Goal: Task Accomplishment & Management: Manage account settings

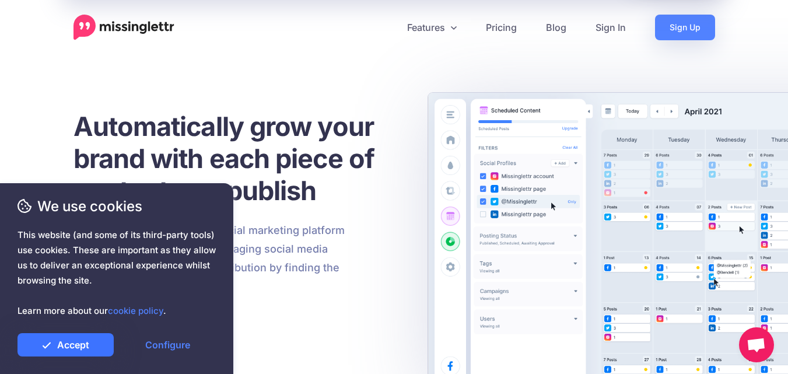
click at [85, 342] on link "Accept" at bounding box center [65, 344] width 96 height 23
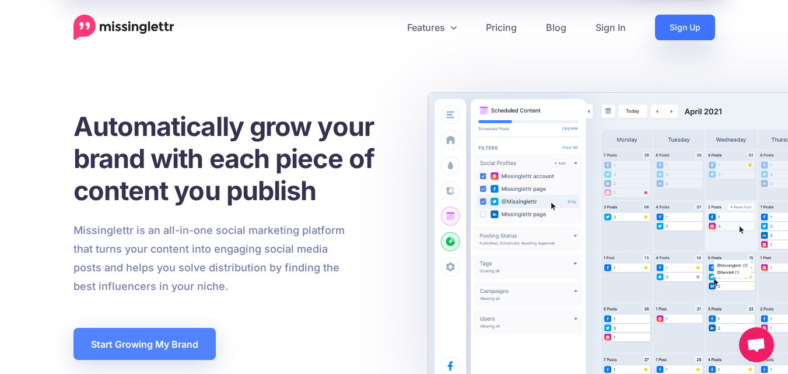
click at [677, 24] on link "Sign Up" at bounding box center [685, 28] width 60 height 26
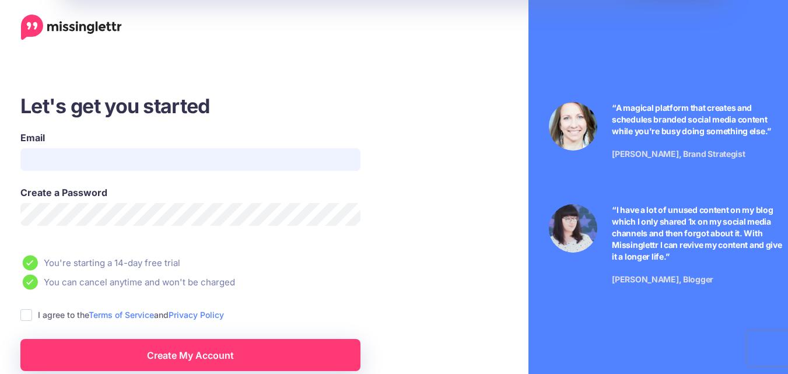
click at [138, 167] on input "Email" at bounding box center [190, 159] width 340 height 23
type input "**********"
click at [25, 314] on ins at bounding box center [26, 315] width 12 height 12
click at [88, 345] on link "Create My Account" at bounding box center [190, 355] width 340 height 32
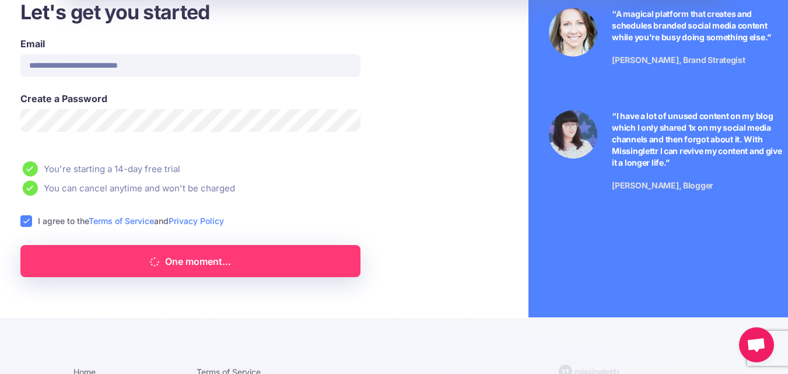
scroll to position [95, 0]
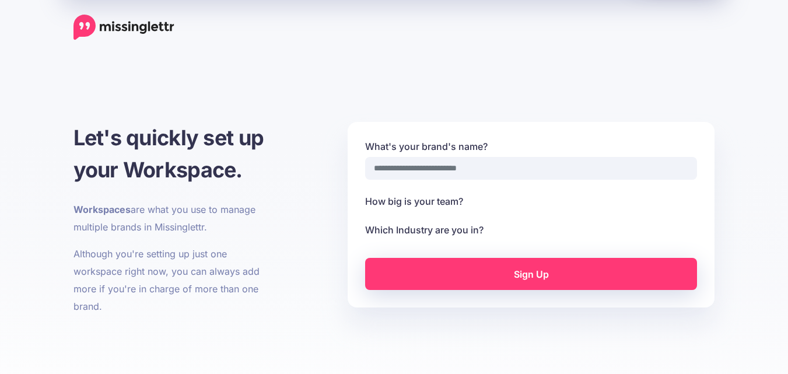
select select
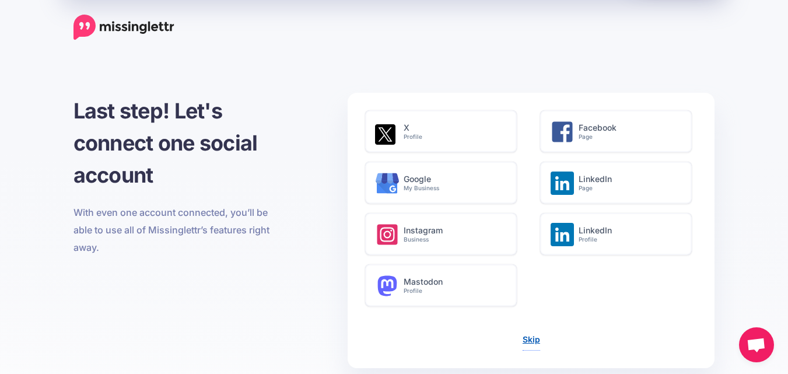
click at [525, 343] on link "Skip" at bounding box center [531, 339] width 17 height 10
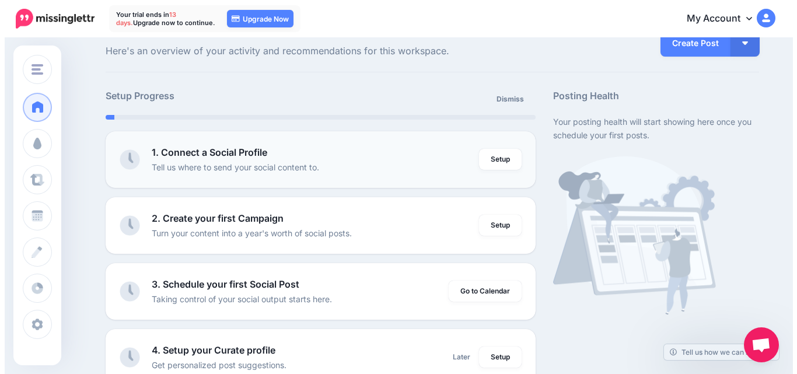
scroll to position [28, 0]
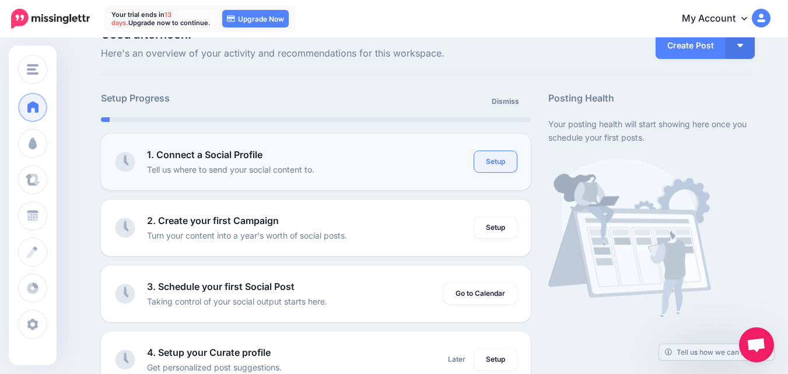
click at [499, 165] on link "Setup" at bounding box center [495, 161] width 43 height 21
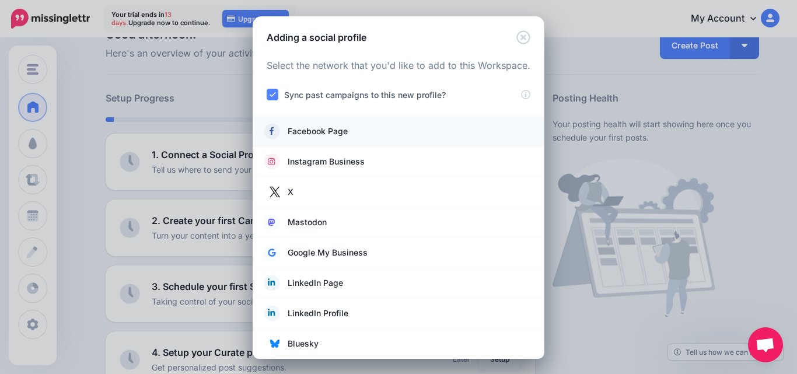
click at [400, 134] on link "Facebook Page" at bounding box center [398, 131] width 268 height 16
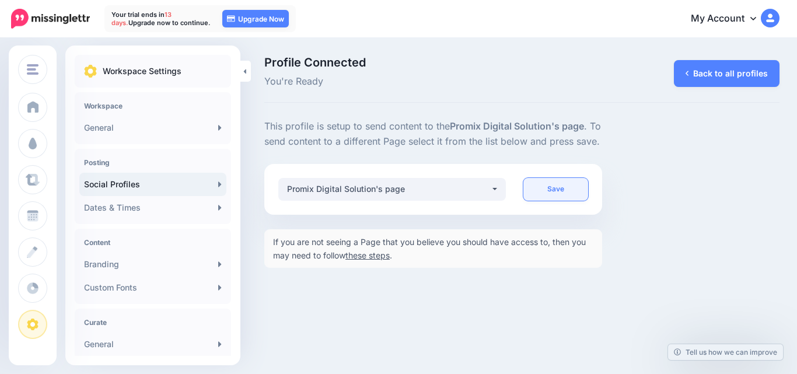
click at [560, 201] on link "Save" at bounding box center [555, 189] width 64 height 23
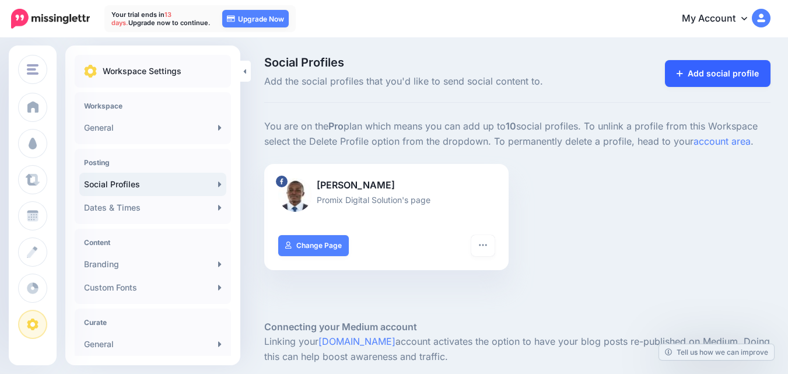
click at [726, 69] on link "Add social profile" at bounding box center [718, 73] width 106 height 27
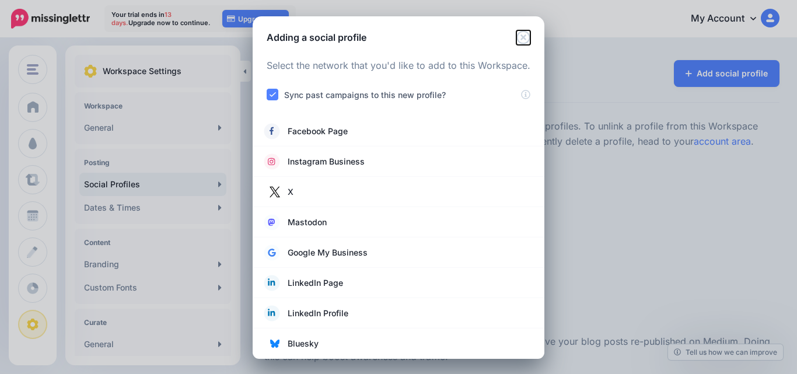
click at [516, 38] on icon "Close" at bounding box center [523, 37] width 14 height 14
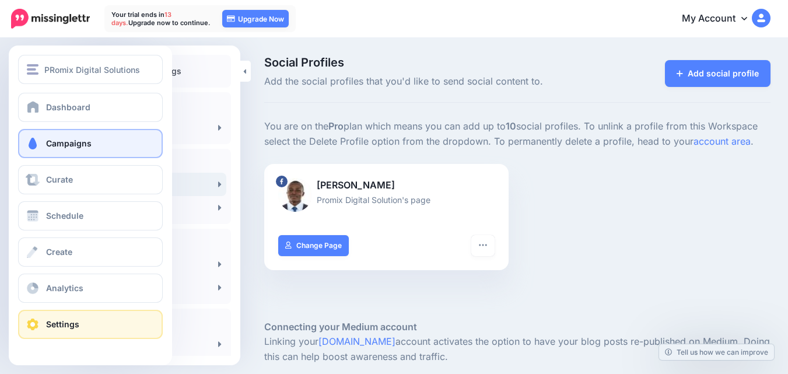
click at [120, 142] on link "Campaigns" at bounding box center [90, 143] width 145 height 29
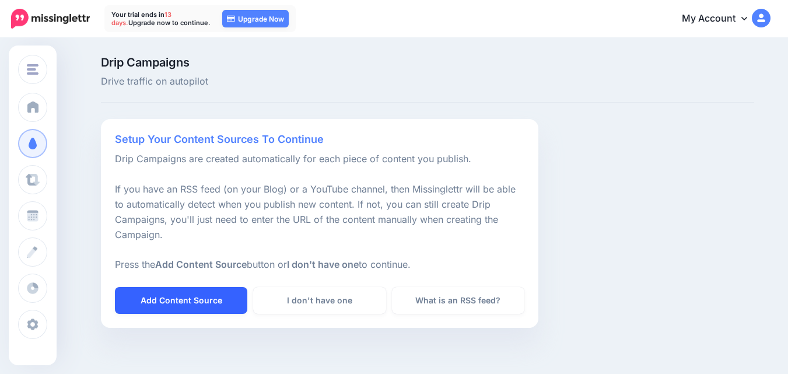
click at [215, 296] on link "Add Content Source" at bounding box center [181, 300] width 132 height 27
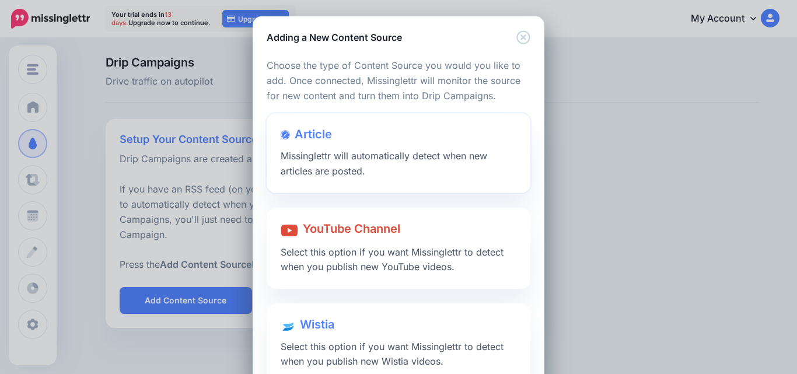
click at [326, 139] on span "Article" at bounding box center [313, 134] width 37 height 14
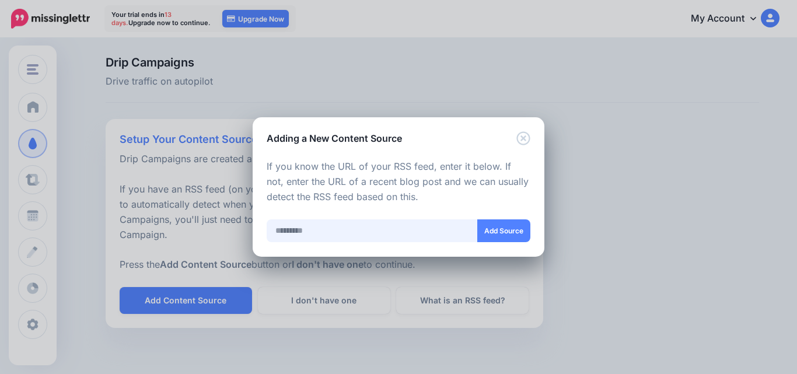
click at [336, 233] on input "text" at bounding box center [372, 230] width 211 height 23
click at [523, 140] on icon "Close" at bounding box center [523, 138] width 14 height 14
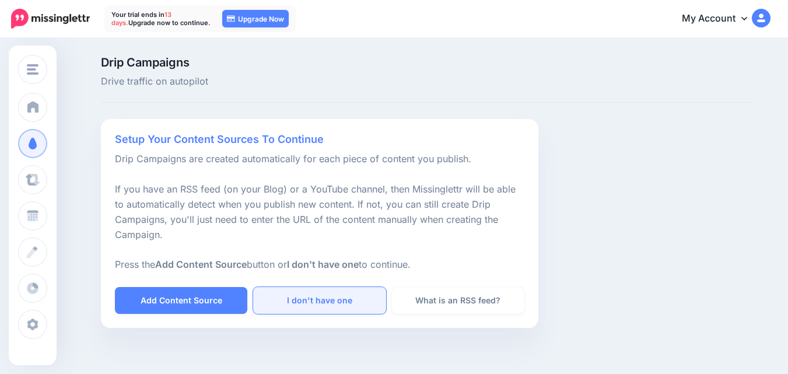
click at [355, 303] on link "I don't have one" at bounding box center [319, 300] width 132 height 27
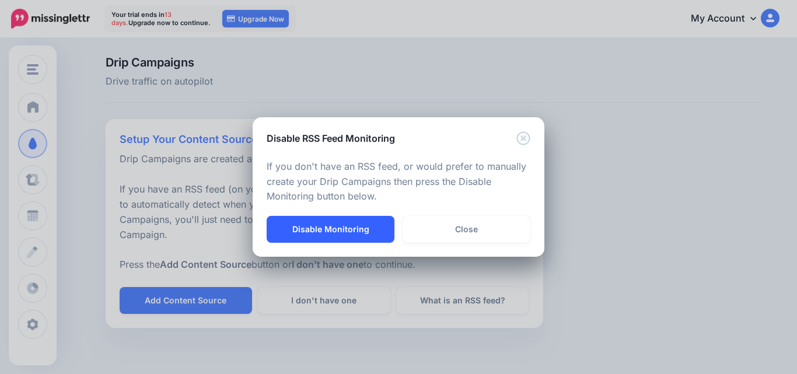
click at [350, 224] on button "Disable Monitoring" at bounding box center [331, 229] width 128 height 27
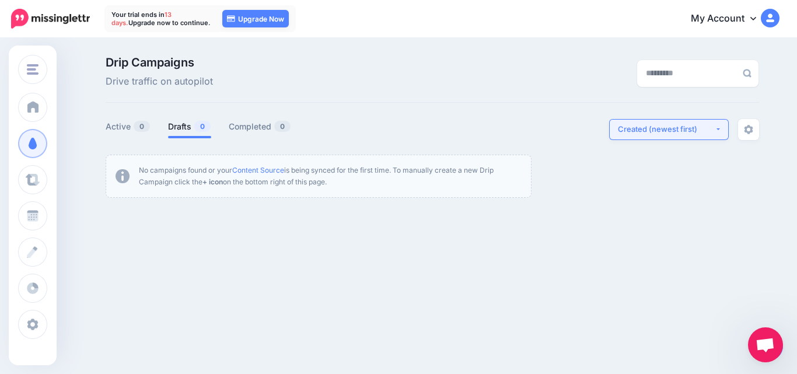
click at [630, 131] on div "Created (newest first)" at bounding box center [666, 129] width 97 height 11
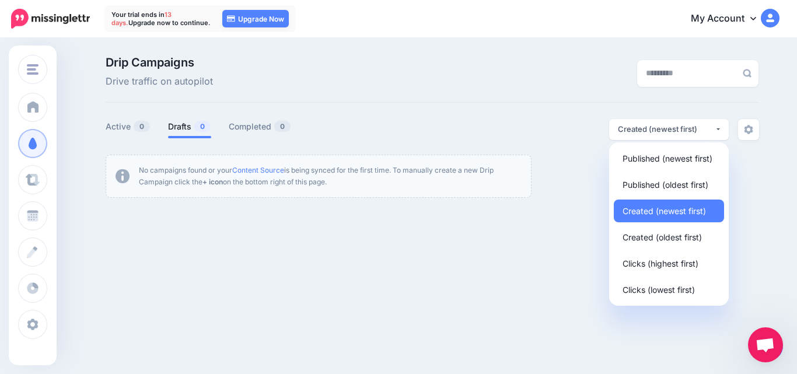
click at [532, 267] on div "PRomix Digital Solutions PRomix Digital Solutions Add Workspace Dashboard Campa…" at bounding box center [398, 177] width 797 height 276
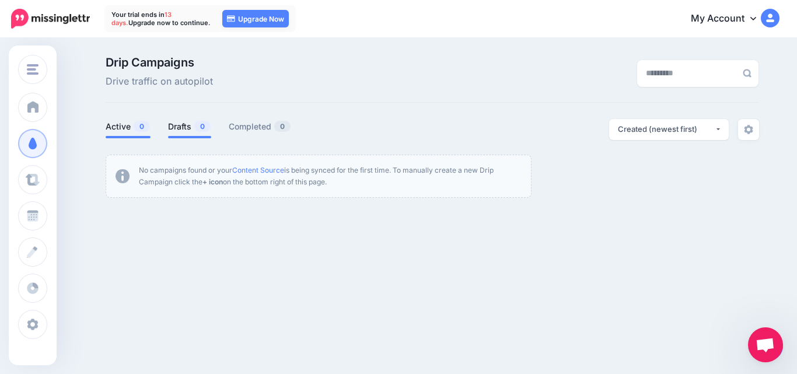
click at [117, 124] on link "Active 0" at bounding box center [128, 127] width 45 height 14
click at [269, 122] on link "Completed 0" at bounding box center [260, 127] width 62 height 14
click at [744, 131] on img at bounding box center [748, 129] width 9 height 9
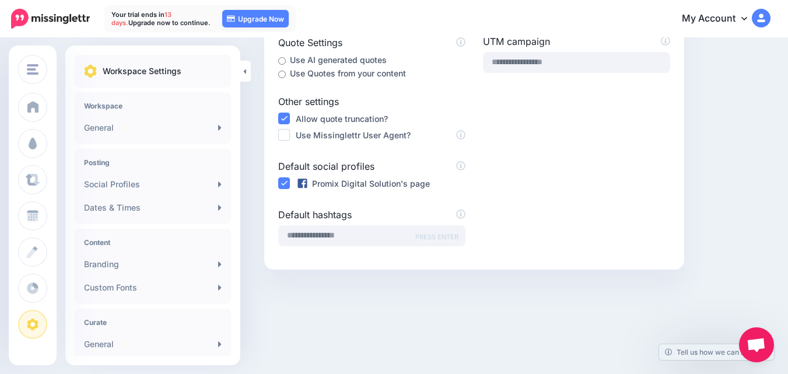
scroll to position [305, 0]
click at [287, 136] on ins at bounding box center [284, 134] width 12 height 12
click at [324, 230] on input "text" at bounding box center [371, 235] width 187 height 21
type input "**********"
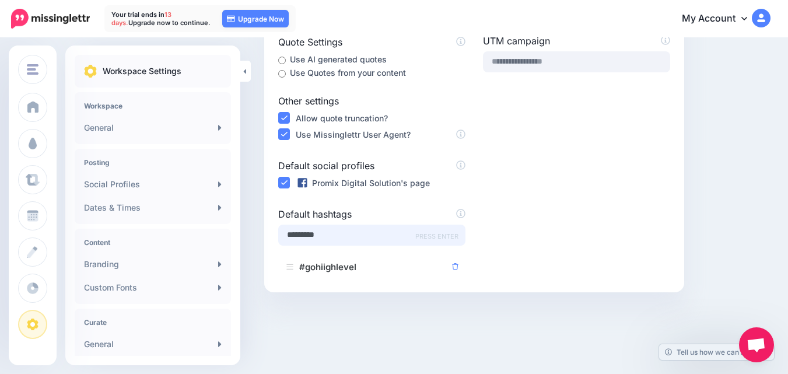
type input "**********"
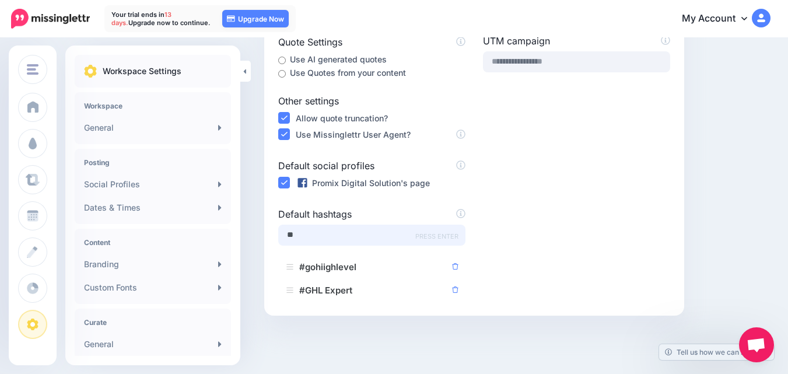
type input "*"
type input "**********"
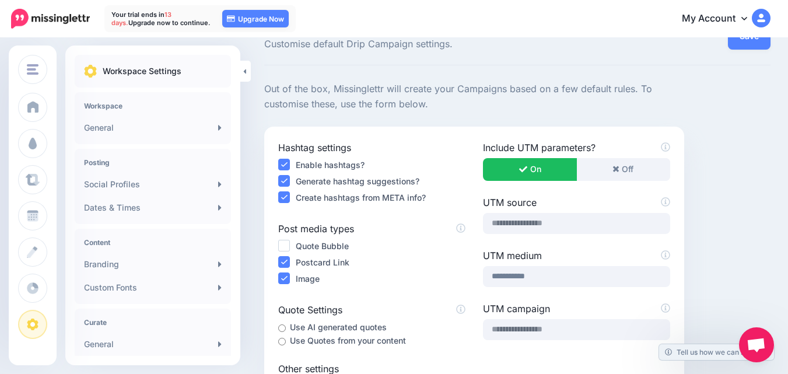
scroll to position [66, 0]
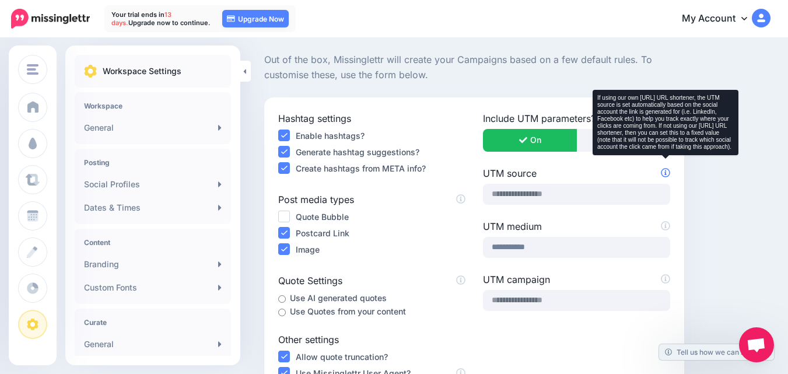
click at [666, 172] on icon at bounding box center [665, 173] width 9 height 9
